Goal: Information Seeking & Learning: Check status

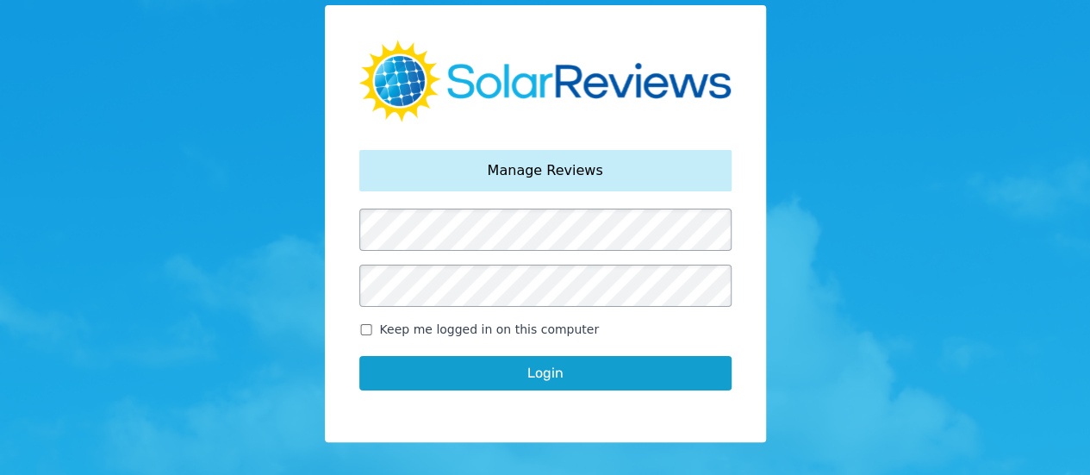
click at [559, 372] on button "Login" at bounding box center [545, 373] width 372 height 34
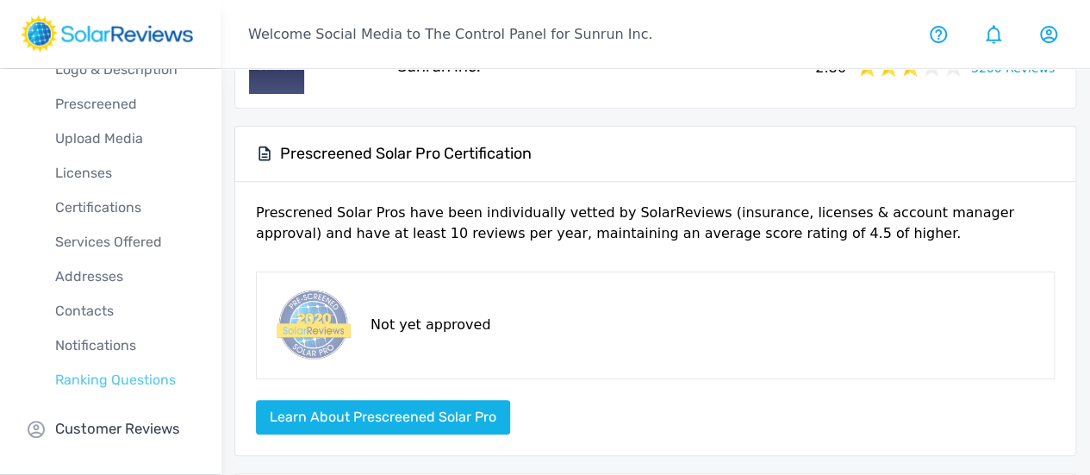
scroll to position [86, 0]
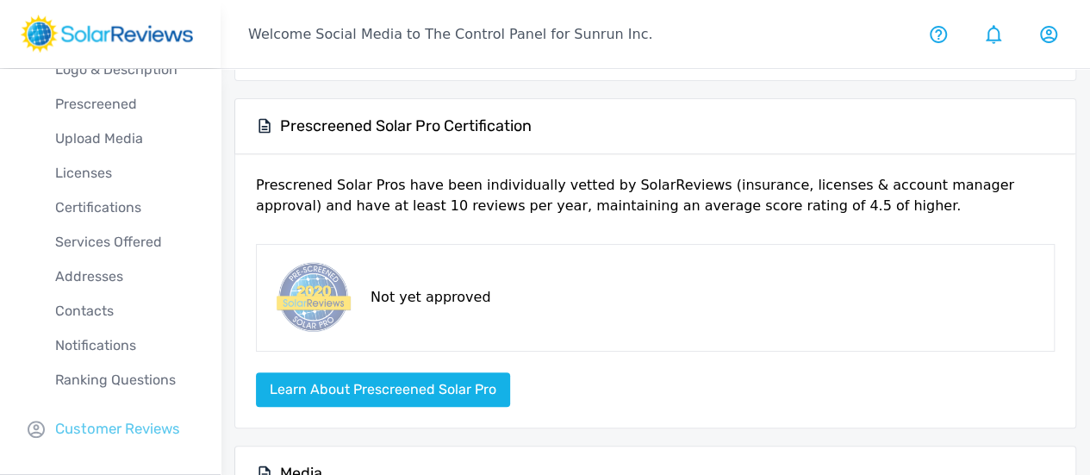
click at [107, 431] on p "Customer Reviews" at bounding box center [117, 429] width 125 height 22
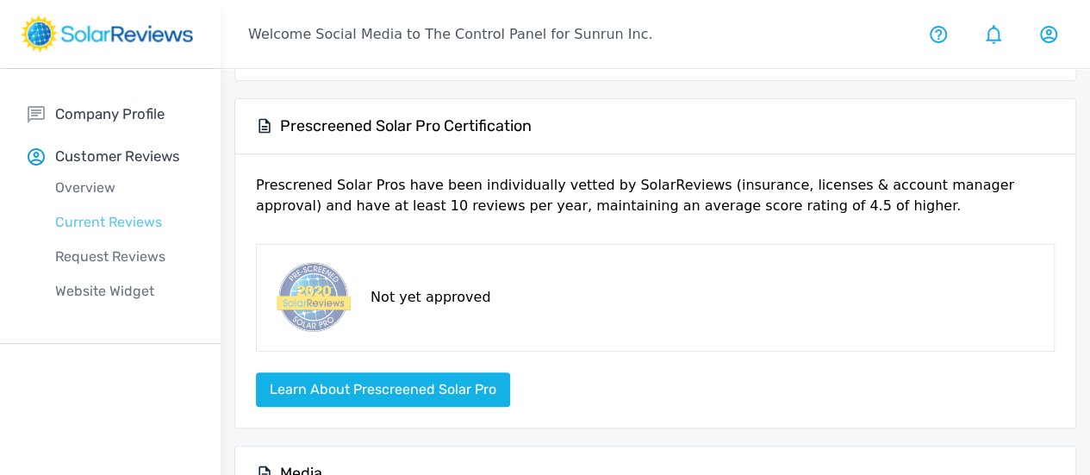
click at [112, 220] on p "Current Reviews" at bounding box center [124, 222] width 193 height 21
